Goal: Task Accomplishment & Management: Use online tool/utility

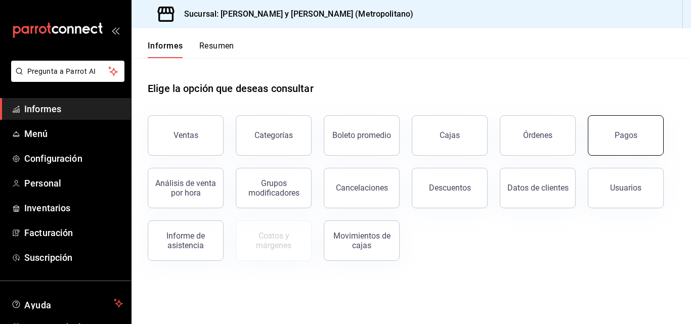
click at [623, 150] on button "Pagos" at bounding box center [626, 135] width 76 height 40
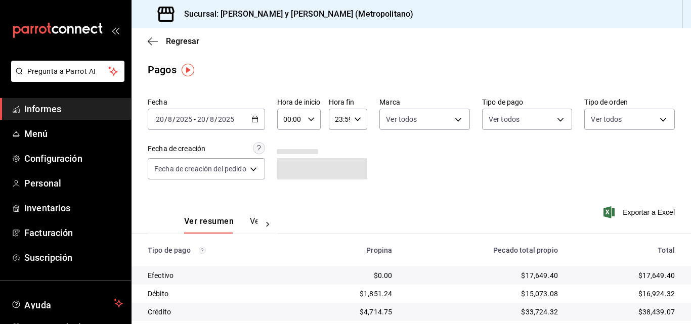
click at [261, 120] on div "[DATE] [DATE] - [DATE] [DATE]" at bounding box center [206, 119] width 117 height 21
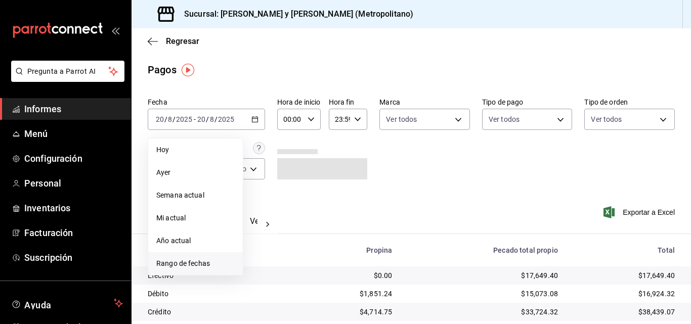
click at [199, 262] on font "Rango de fechas" at bounding box center [183, 264] width 54 height 8
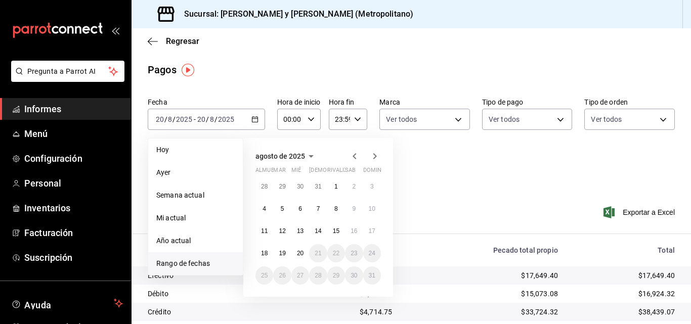
click at [353, 152] on icon "button" at bounding box center [355, 156] width 12 height 12
click at [353, 151] on icon "button" at bounding box center [355, 156] width 12 height 12
click at [287, 188] on button "1" at bounding box center [282, 187] width 18 height 18
click at [332, 277] on button "1" at bounding box center [336, 276] width 18 height 18
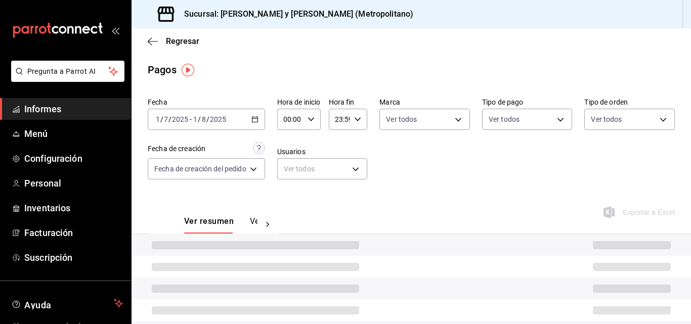
click at [313, 121] on \(Stroke\) "button" at bounding box center [311, 119] width 6 height 4
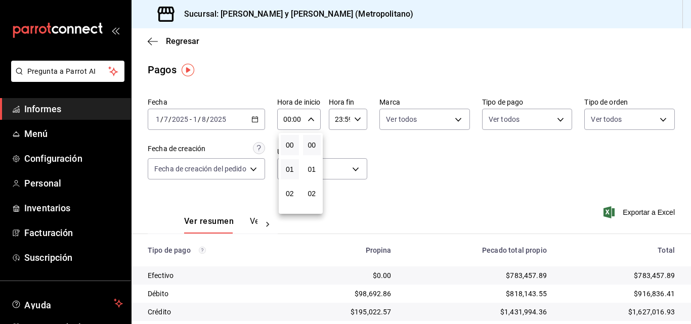
scroll to position [51, 0]
click at [291, 169] on font "03" at bounding box center [290, 167] width 8 height 8
type input "03:00"
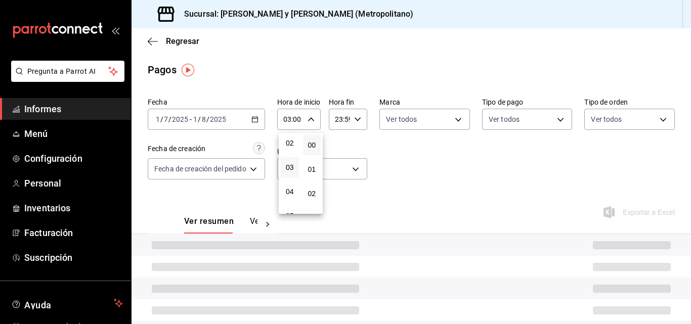
click at [409, 182] on div at bounding box center [345, 162] width 691 height 324
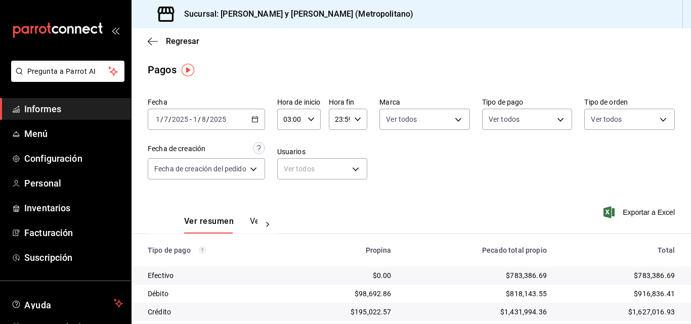
click at [354, 116] on icon "button" at bounding box center [357, 119] width 7 height 7
click at [342, 168] on font "01" at bounding box center [340, 170] width 8 height 8
click at [357, 145] on font "00" at bounding box center [358, 145] width 8 height 8
type input "01:00"
click at [462, 185] on div at bounding box center [345, 162] width 691 height 324
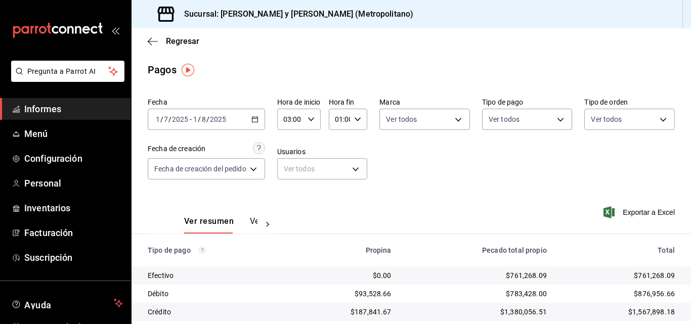
click at [256, 125] on div "2025-07-01 1 / 7 / 2025 - 2025-08-01 1 / 8 / 2025" at bounding box center [206, 119] width 117 height 21
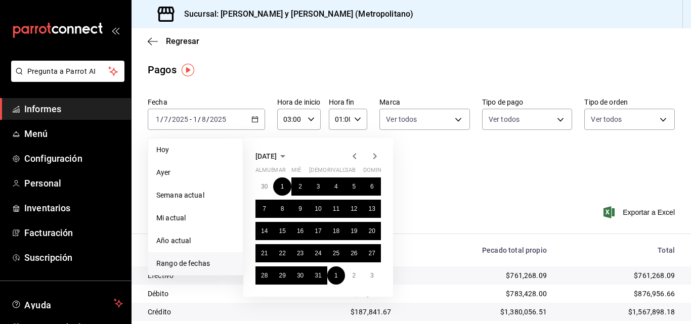
click at [373, 157] on icon "button" at bounding box center [375, 156] width 12 height 12
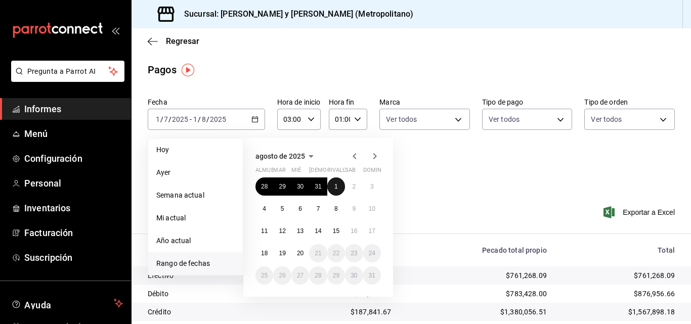
click at [334, 179] on button "1" at bounding box center [336, 187] width 18 height 18
click at [281, 258] on button "19" at bounding box center [282, 253] width 18 height 18
type input "00:00"
type input "23:59"
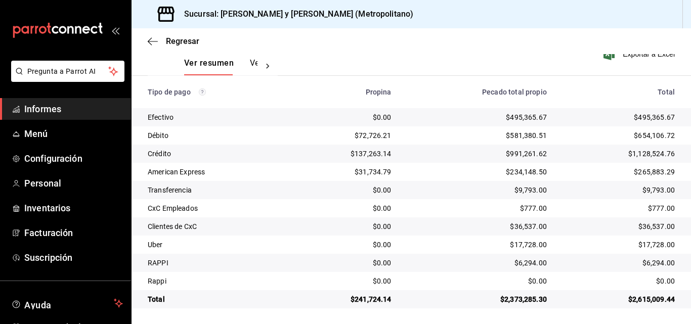
scroll to position [159, 0]
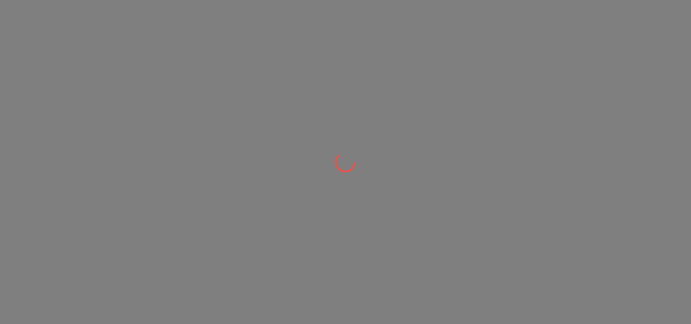
click at [502, 197] on div at bounding box center [345, 162] width 691 height 324
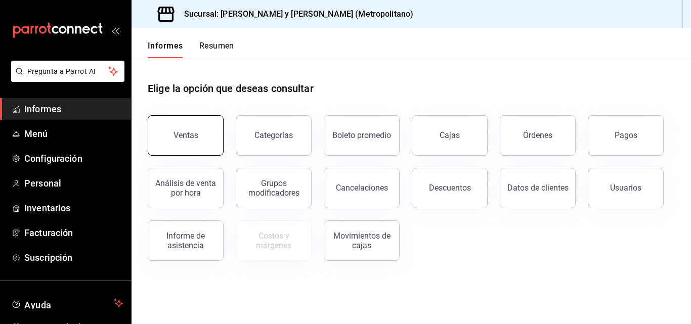
click at [198, 147] on button "Ventas" at bounding box center [186, 135] width 76 height 40
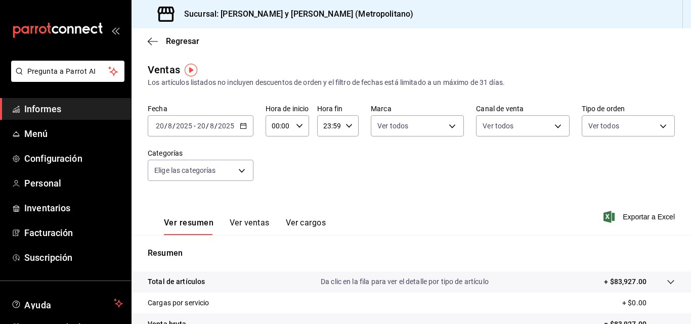
click at [57, 102] on span "Informes" at bounding box center [73, 109] width 99 height 14
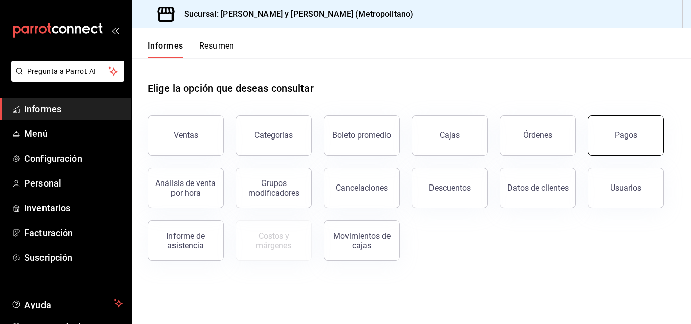
click at [632, 145] on button "Pagos" at bounding box center [626, 135] width 76 height 40
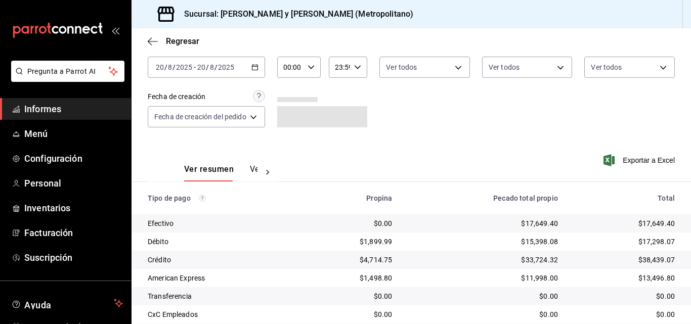
scroll to position [159, 0]
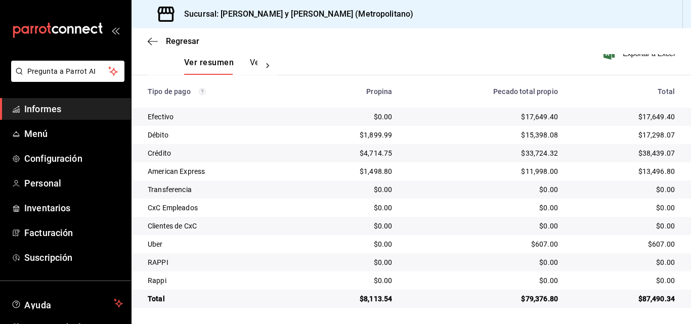
click at [39, 104] on font "Informes" at bounding box center [42, 109] width 37 height 11
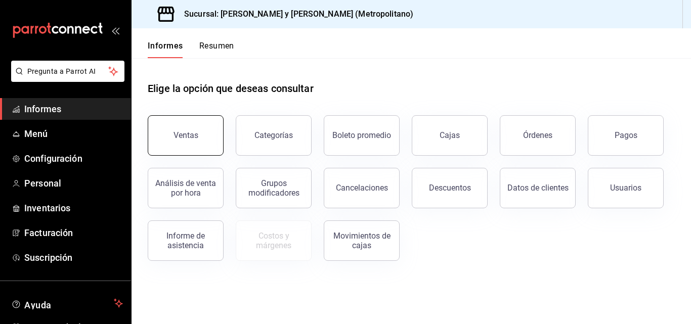
click at [195, 140] on font "Ventas" at bounding box center [186, 136] width 25 height 10
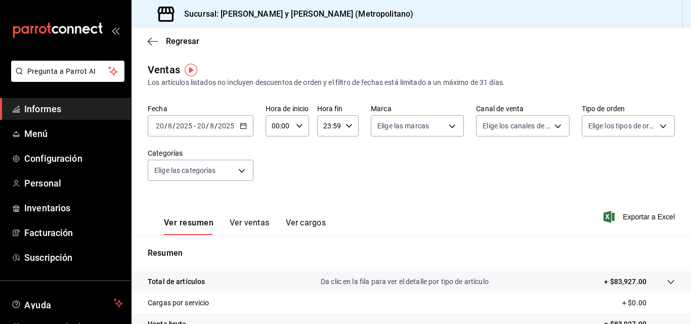
click at [247, 123] on div "[DATE] [DATE] - [DATE] [DATE]" at bounding box center [201, 125] width 106 height 21
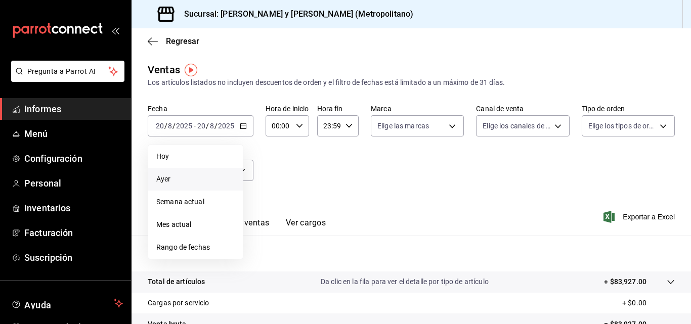
click at [191, 174] on li "Ayer" at bounding box center [195, 179] width 95 height 23
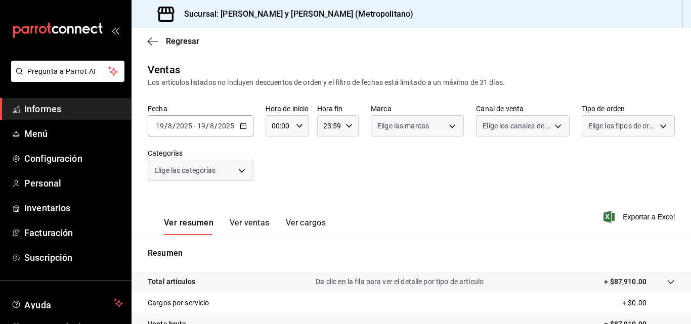
scroll to position [161, 0]
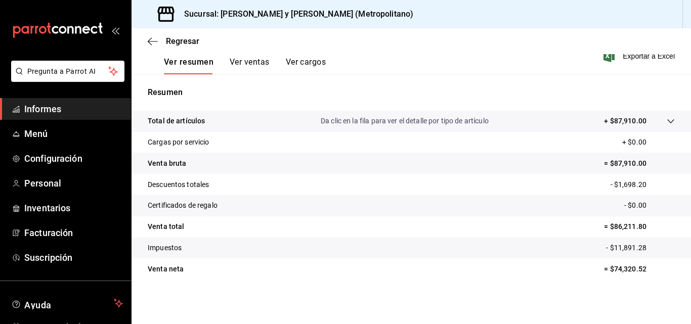
click at [658, 122] on div at bounding box center [661, 121] width 28 height 11
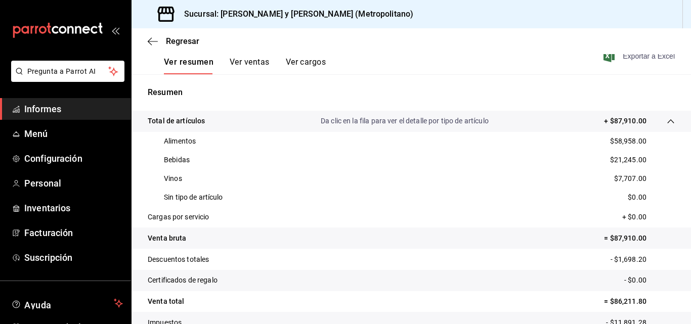
click at [627, 59] on font "Exportar a Excel" at bounding box center [649, 56] width 52 height 8
